Goal: Book appointment/travel/reservation

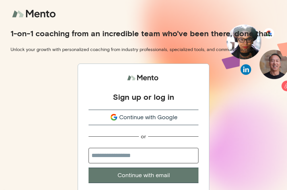
click at [132, 154] on input "email" at bounding box center [143, 155] width 110 height 15
type input "**********"
click at [88, 167] on button "Continue with email" at bounding box center [143, 174] width 110 height 15
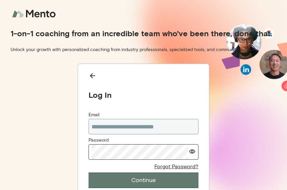
click at [193, 149] on icon "button" at bounding box center [192, 151] width 7 height 5
click at [147, 182] on button "Continue" at bounding box center [143, 179] width 110 height 15
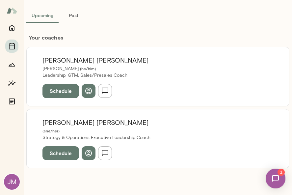
scroll to position [45, 0]
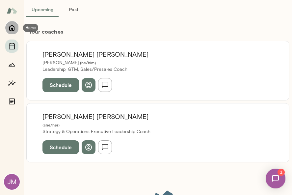
click at [10, 27] on icon "Home" at bounding box center [11, 28] width 5 height 6
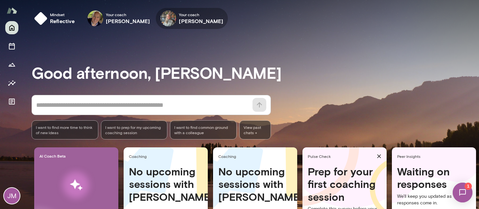
click at [197, 20] on h6 "[PERSON_NAME]" at bounding box center [201, 21] width 44 height 8
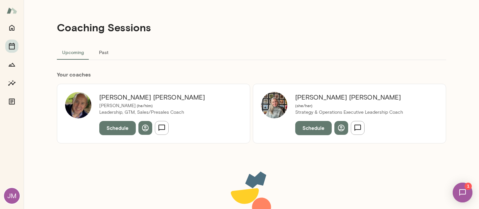
click at [103, 54] on button "Past" at bounding box center [104, 52] width 30 height 16
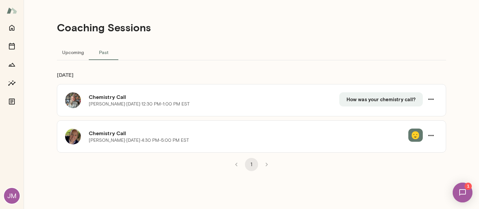
click at [72, 52] on button "Upcoming" at bounding box center [73, 52] width 32 height 16
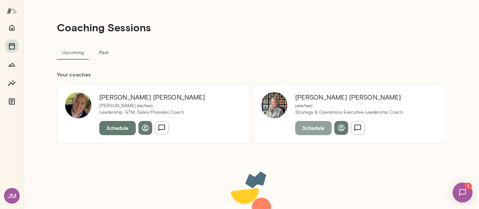
click at [312, 128] on button "Schedule" at bounding box center [313, 128] width 37 height 14
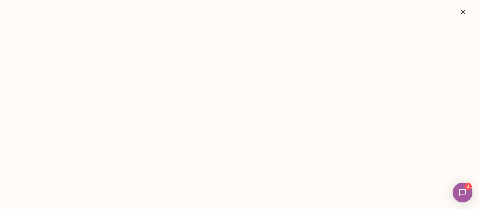
click at [463, 192] on img at bounding box center [462, 192] width 27 height 27
click at [463, 193] on img at bounding box center [463, 192] width 20 height 20
click at [462, 13] on icon "button" at bounding box center [464, 12] width 8 height 8
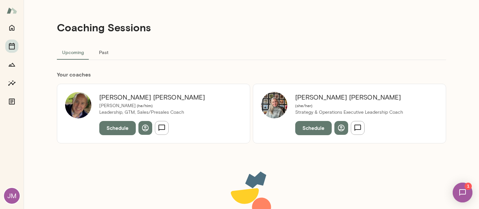
click at [307, 125] on button "Schedule" at bounding box center [313, 128] width 37 height 14
